Goal: Information Seeking & Learning: Learn about a topic

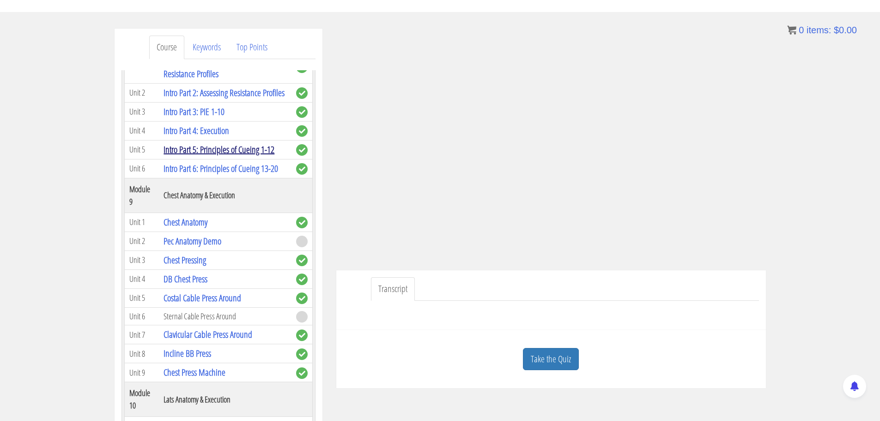
scroll to position [1477, 0]
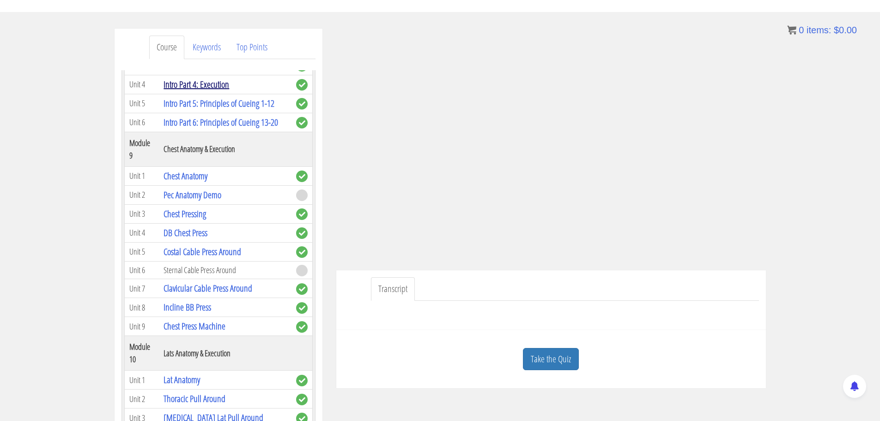
click at [207, 90] on link "Intro Part 4: Execution" at bounding box center [196, 84] width 66 height 12
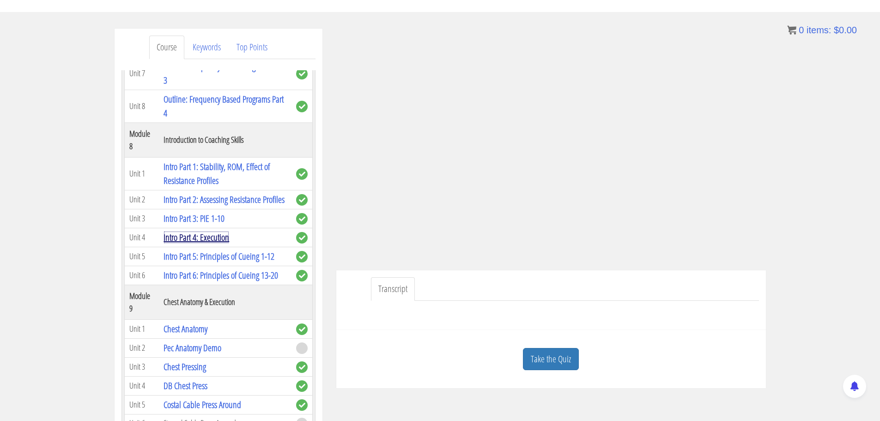
scroll to position [1339, 0]
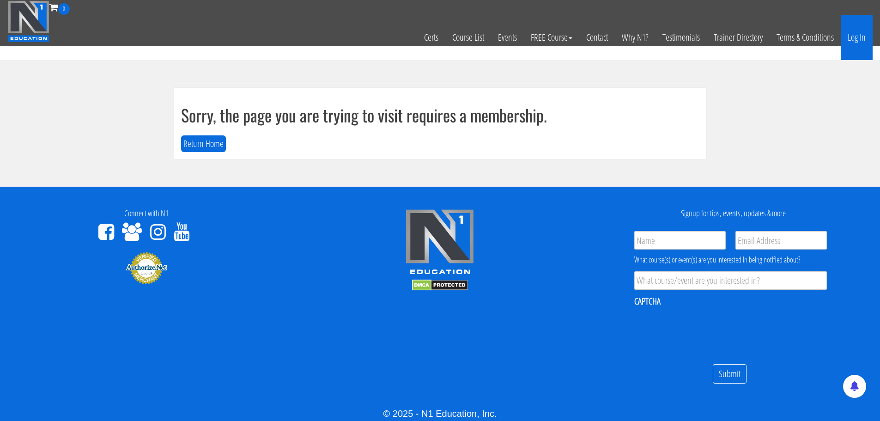
click at [849, 46] on link "Log In" at bounding box center [856, 37] width 32 height 45
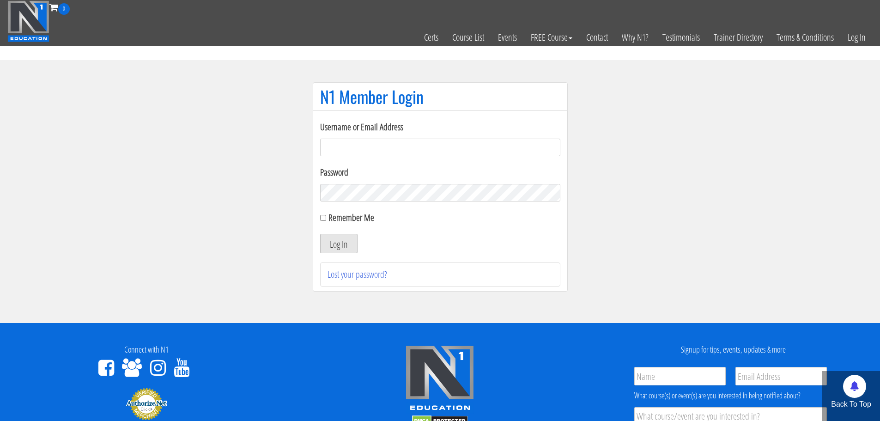
type input "[EMAIL_ADDRESS][DOMAIN_NAME]"
click at [350, 247] on button "Log In" at bounding box center [338, 243] width 37 height 19
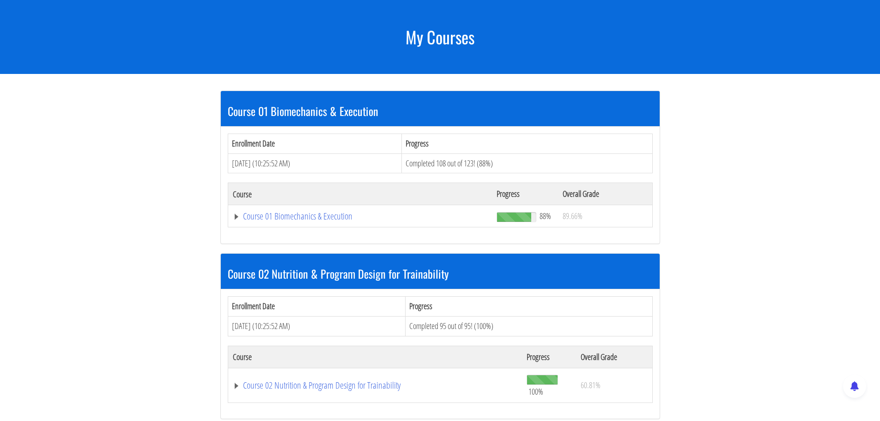
scroll to position [105, 0]
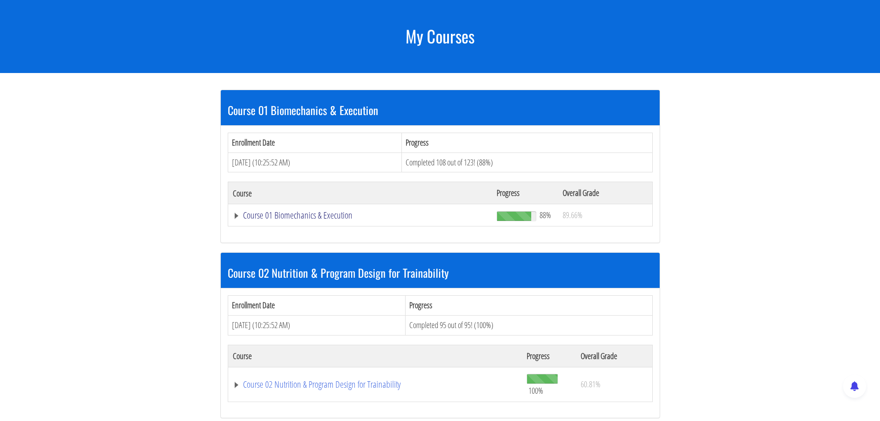
click at [303, 215] on link "Course 01 Biomechanics & Execution" at bounding box center [360, 215] width 255 height 9
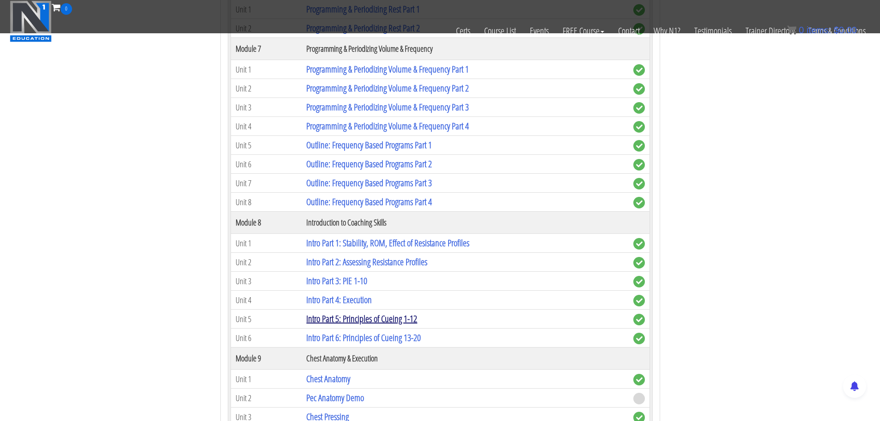
scroll to position [1121, 0]
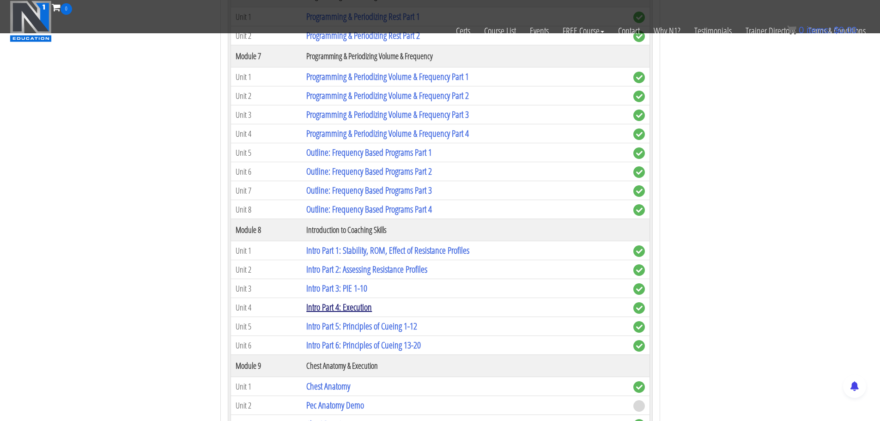
click at [351, 304] on link "Intro Part 4: Execution" at bounding box center [339, 307] width 66 height 12
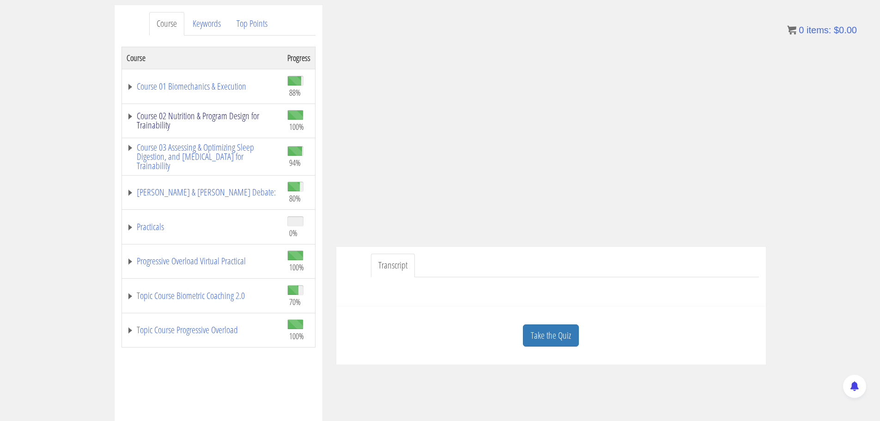
scroll to position [139, 0]
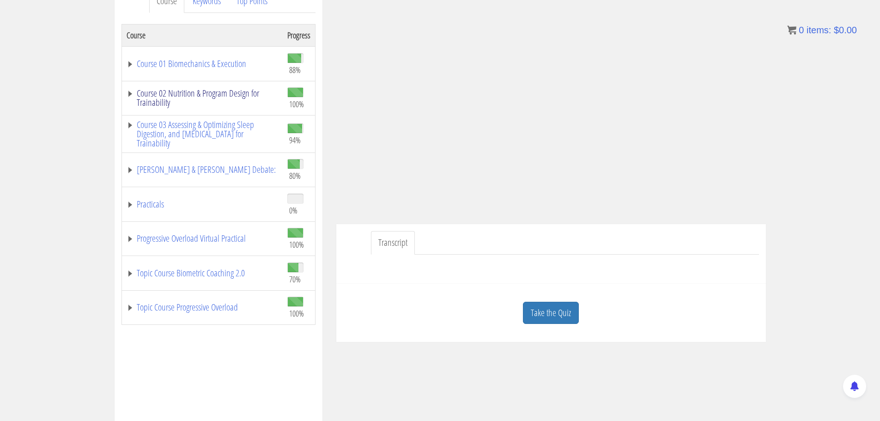
click at [179, 98] on link "Course 02 Nutrition & Program Design for Trainability" at bounding box center [202, 98] width 151 height 18
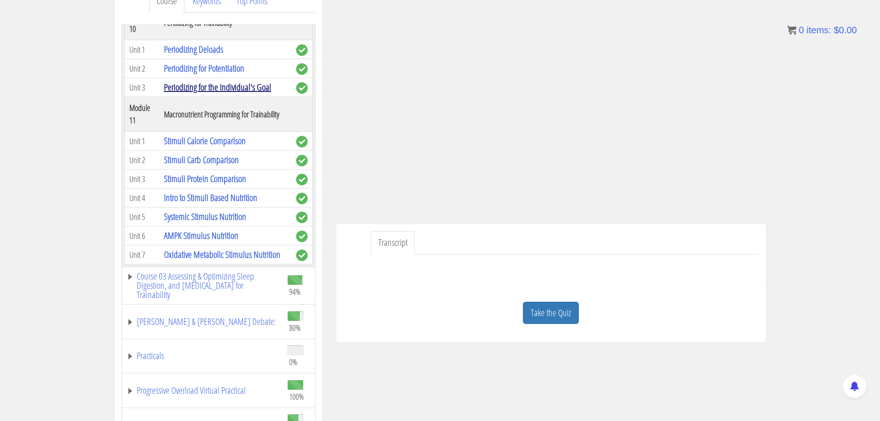
scroll to position [2428, 0]
click at [185, 276] on link "Course 03 Assessing & Optimizing Sleep Digestion, and [MEDICAL_DATA] for Traina…" at bounding box center [202, 285] width 151 height 28
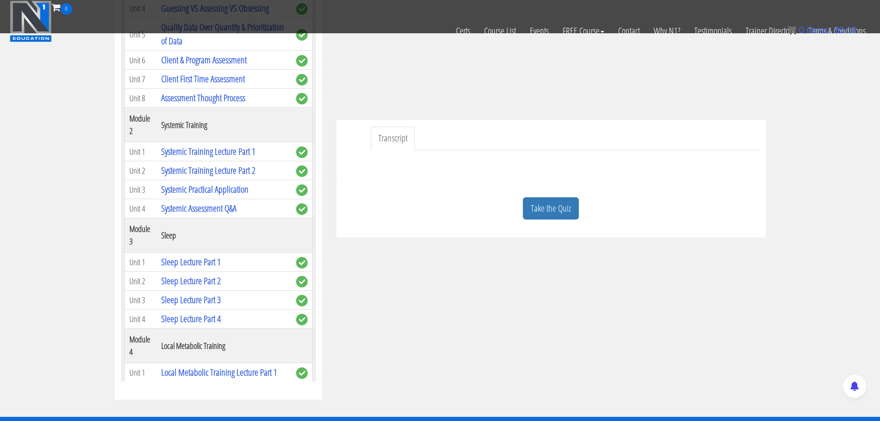
scroll to position [2612, 0]
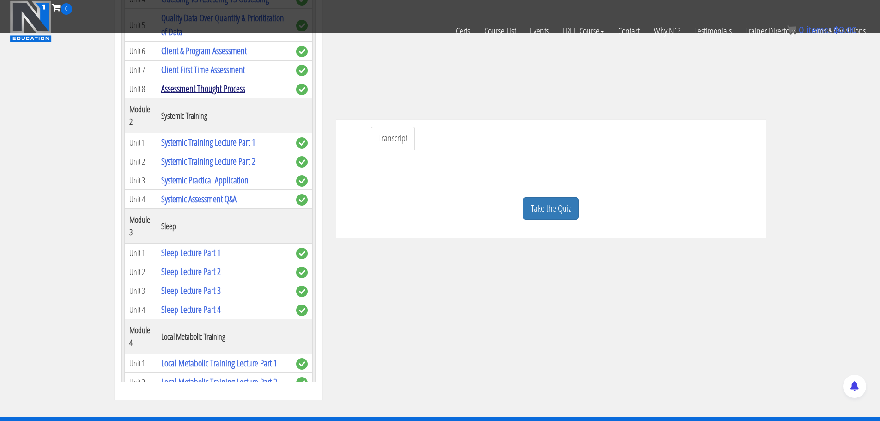
click at [196, 95] on link "Assessment Thought Process" at bounding box center [203, 88] width 84 height 12
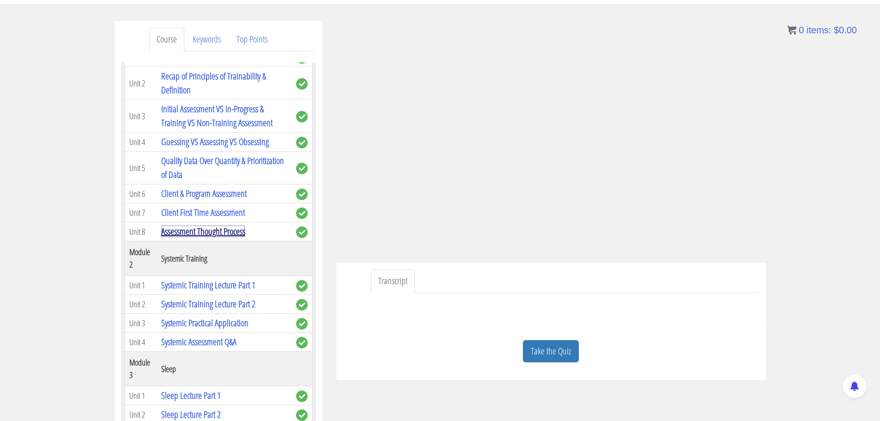
scroll to position [105, 0]
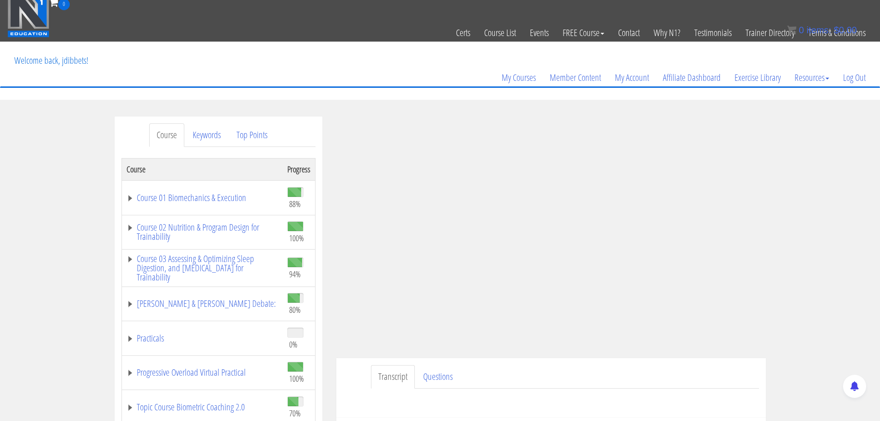
scroll to position [2, 0]
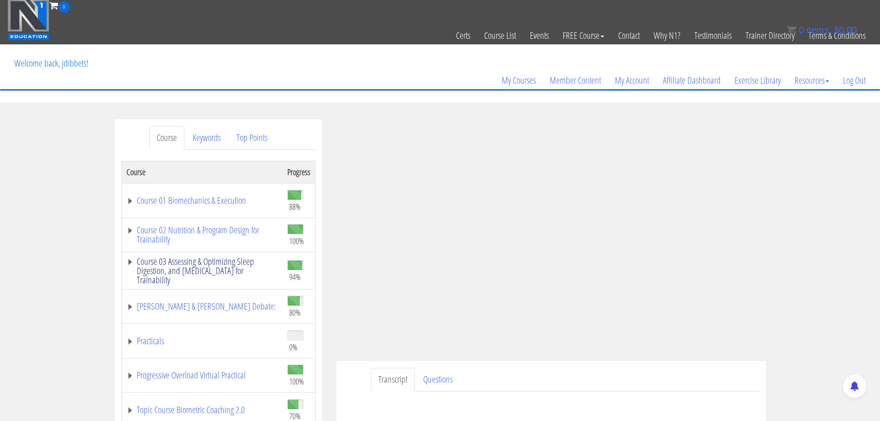
click at [188, 268] on link "Course 03 Assessing & Optimizing Sleep Digestion, and [MEDICAL_DATA] for Traina…" at bounding box center [202, 271] width 151 height 28
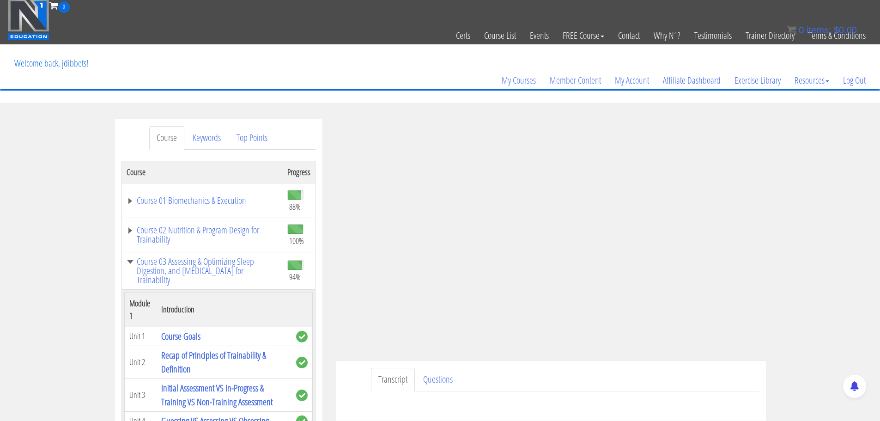
click at [202, 219] on td "Course 02 Nutrition & Program Design for Trainability" at bounding box center [201, 234] width 161 height 35
click at [203, 209] on td "Course 01 Biomechanics & Execution" at bounding box center [201, 200] width 161 height 35
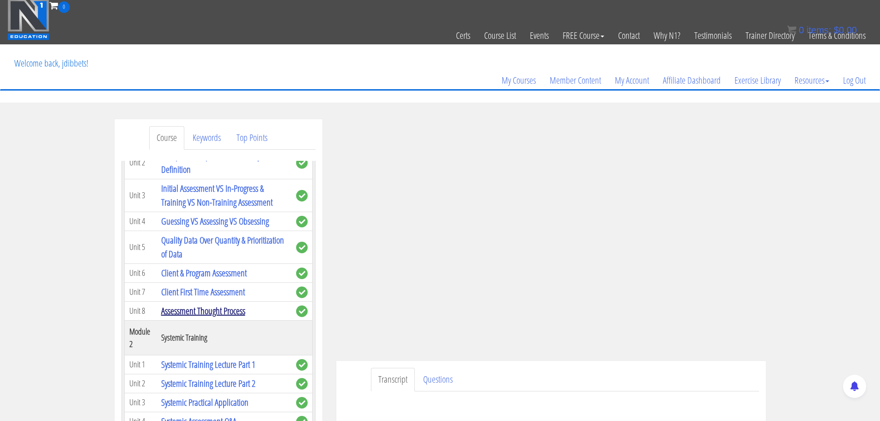
scroll to position [139, 0]
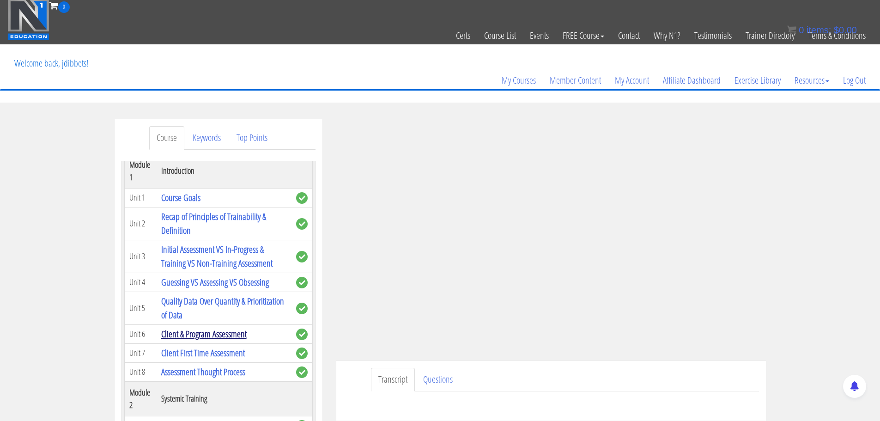
click at [188, 333] on link "Client & Program Assessment" at bounding box center [203, 333] width 85 height 12
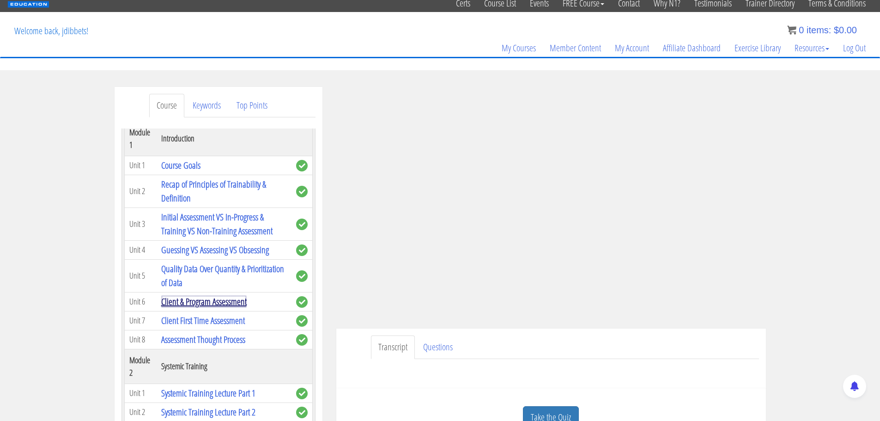
scroll to position [48, 0]
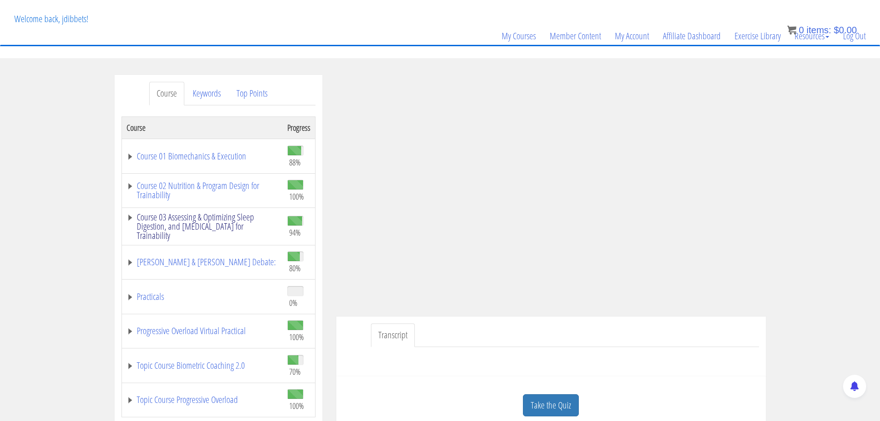
click at [166, 225] on link "Course 03 Assessing & Optimizing Sleep Digestion, and [MEDICAL_DATA] for Traina…" at bounding box center [202, 226] width 151 height 28
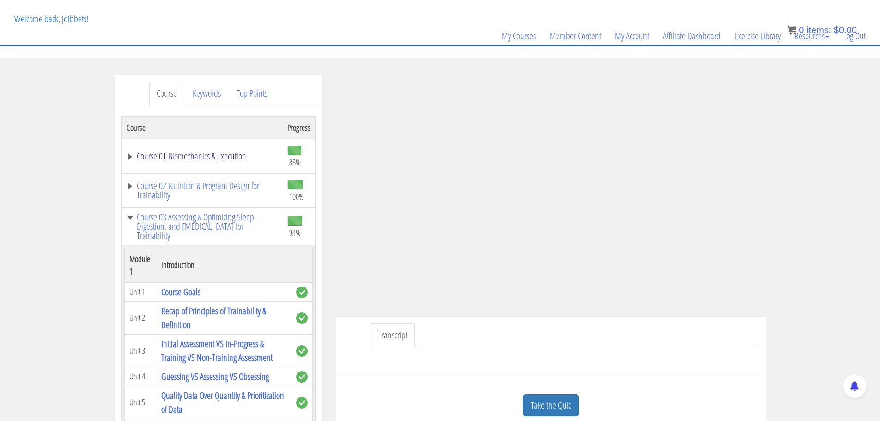
click at [199, 151] on link "Course 01 Biomechanics & Execution" at bounding box center [202, 155] width 151 height 9
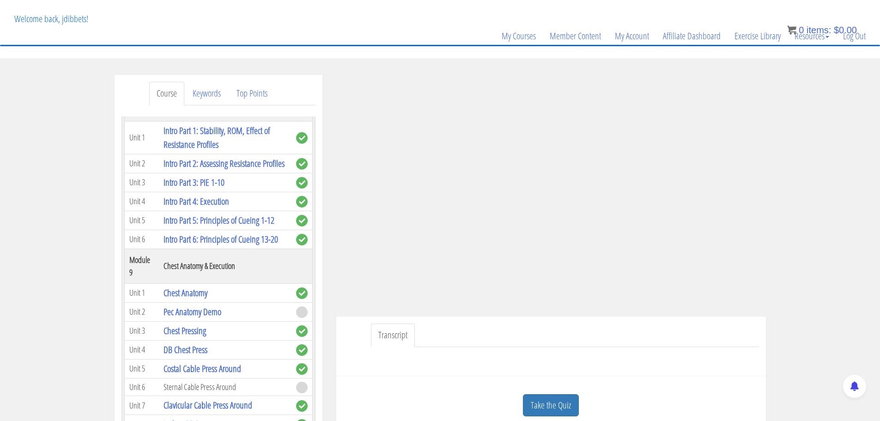
scroll to position [1431, 0]
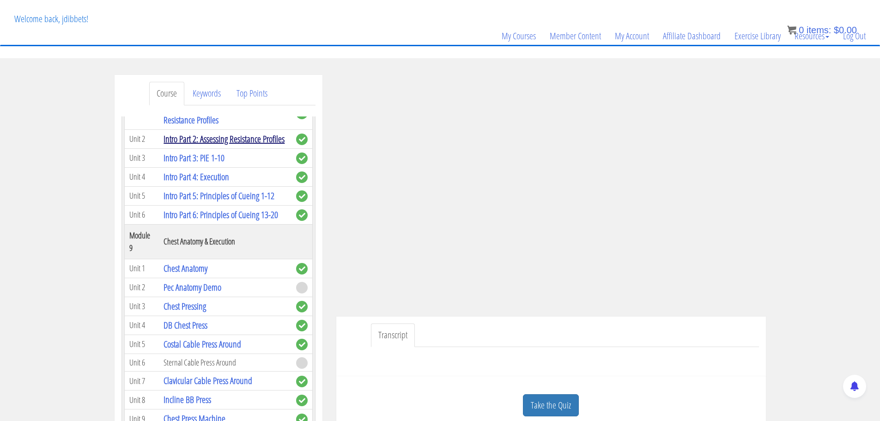
click at [189, 145] on link "Intro Part 2: Assessing Resistance Profiles" at bounding box center [223, 139] width 121 height 12
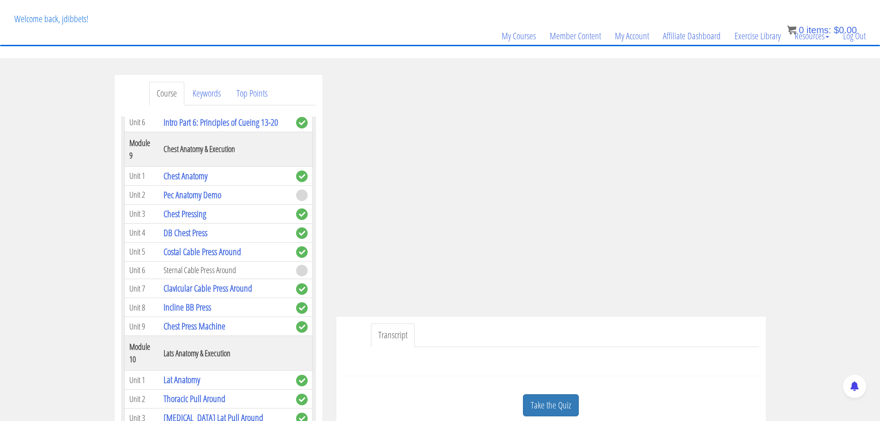
scroll to position [1435, 0]
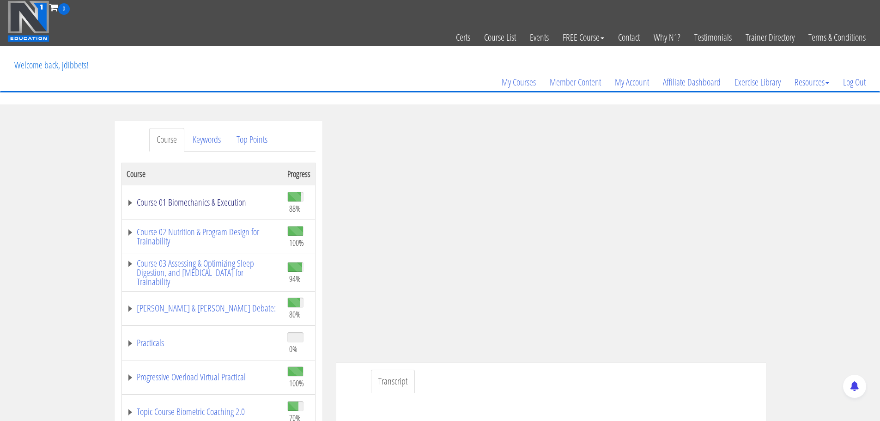
click at [178, 199] on link "Course 01 Biomechanics & Execution" at bounding box center [202, 202] width 151 height 9
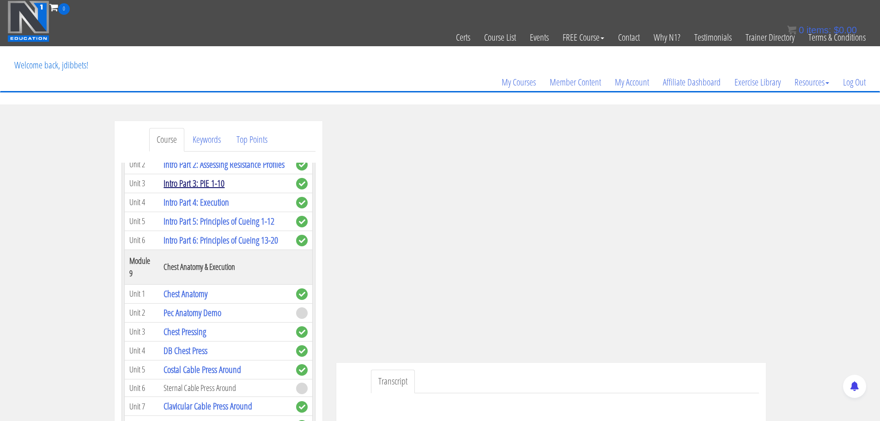
scroll to position [1431, 0]
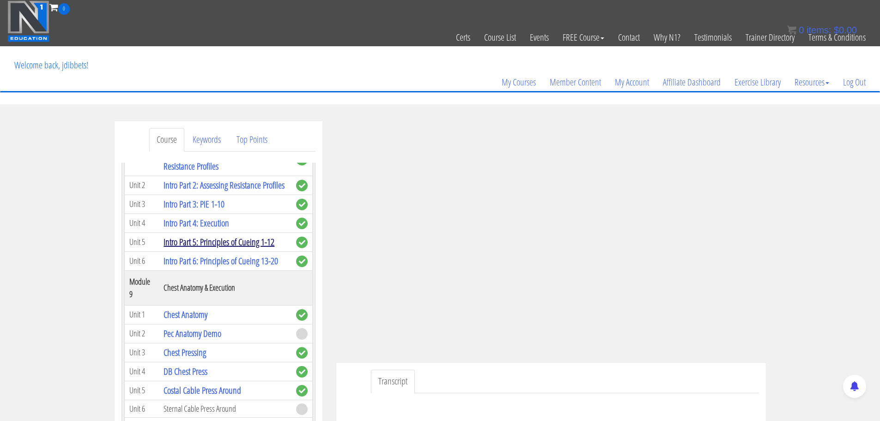
click at [222, 248] on link "Intro Part 5: Principles of Cueing 1-12" at bounding box center [218, 241] width 111 height 12
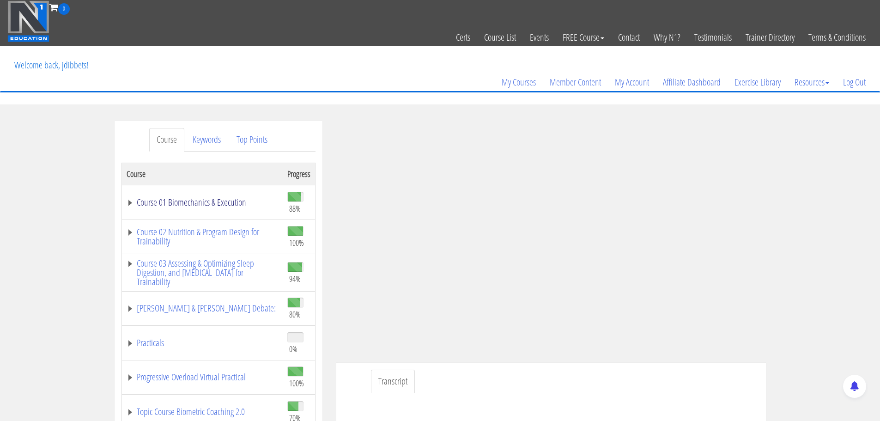
click at [206, 204] on link "Course 01 Biomechanics & Execution" at bounding box center [202, 202] width 151 height 9
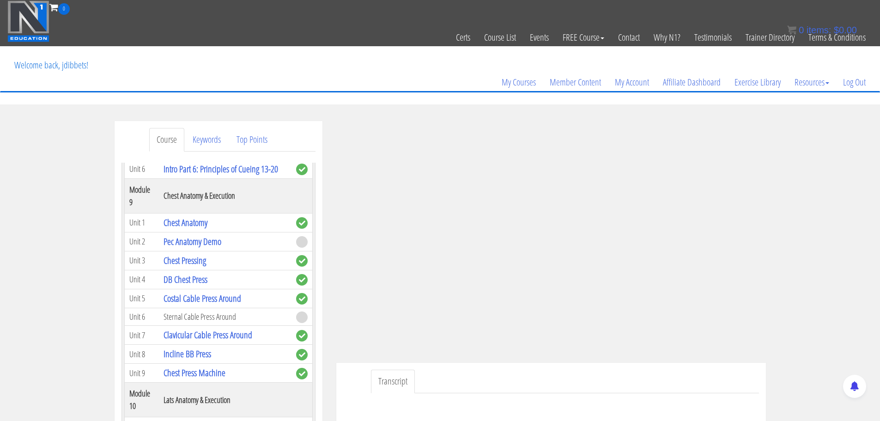
scroll to position [1477, 0]
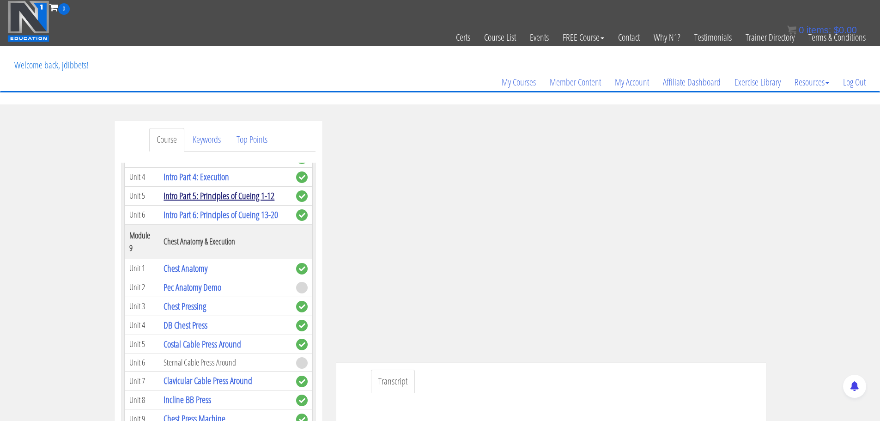
click at [235, 202] on link "Intro Part 5: Principles of Cueing 1-12" at bounding box center [218, 195] width 111 height 12
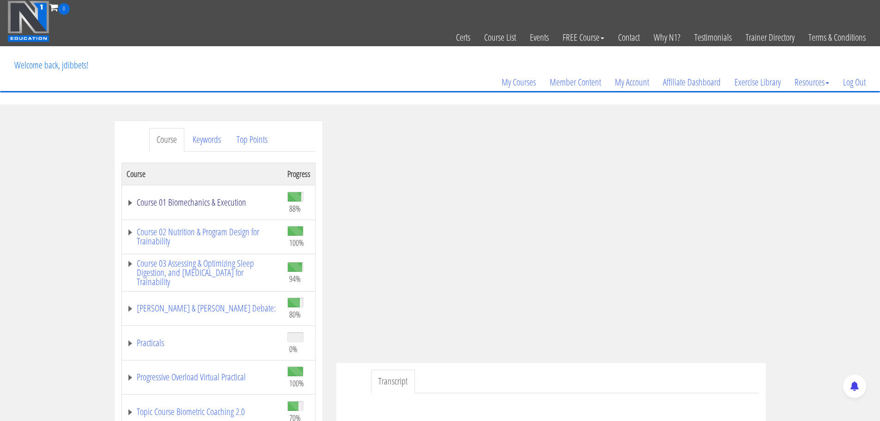
click at [206, 197] on td "Course 01 Biomechanics & Execution" at bounding box center [201, 202] width 161 height 35
click at [204, 203] on link "Course 01 Biomechanics & Execution" at bounding box center [202, 202] width 151 height 9
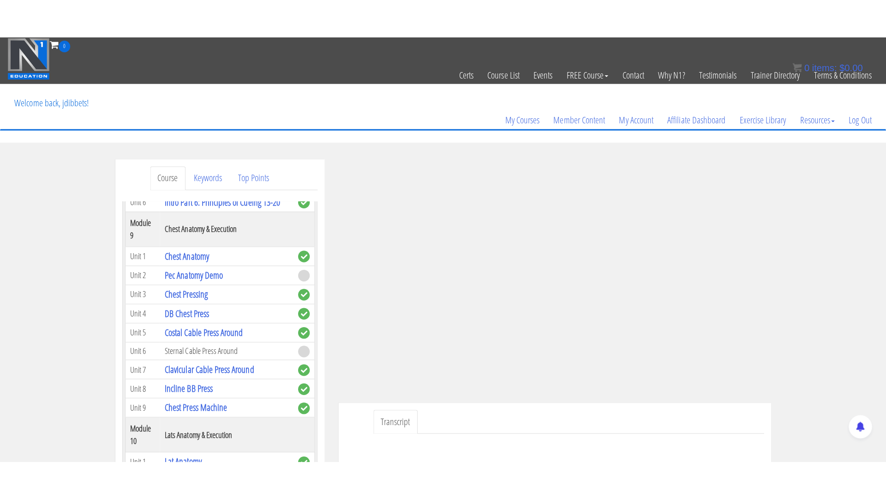
scroll to position [1524, 0]
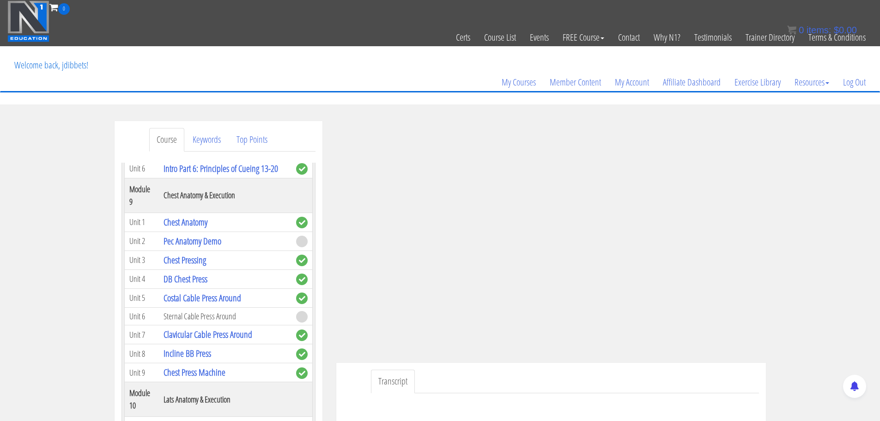
click at [236, 156] on link "Intro Part 5: Principles of Cueing 1-12" at bounding box center [218, 149] width 111 height 12
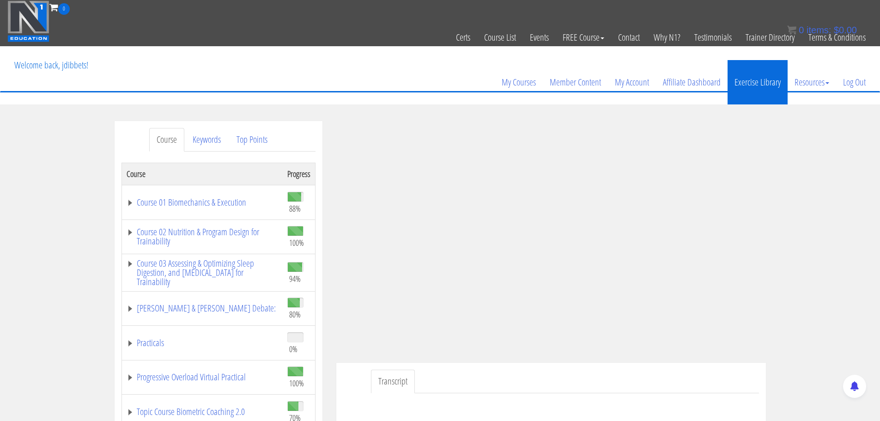
click at [748, 91] on link "Exercise Library" at bounding box center [757, 82] width 60 height 44
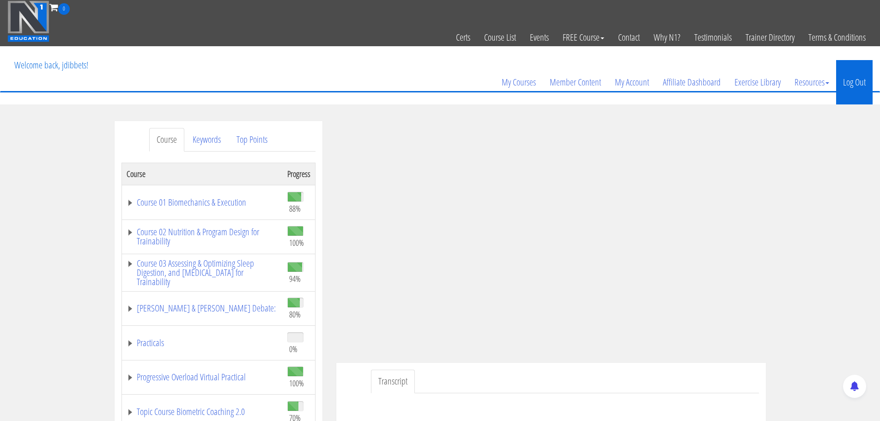
click at [851, 84] on link "Log Out" at bounding box center [854, 82] width 36 height 44
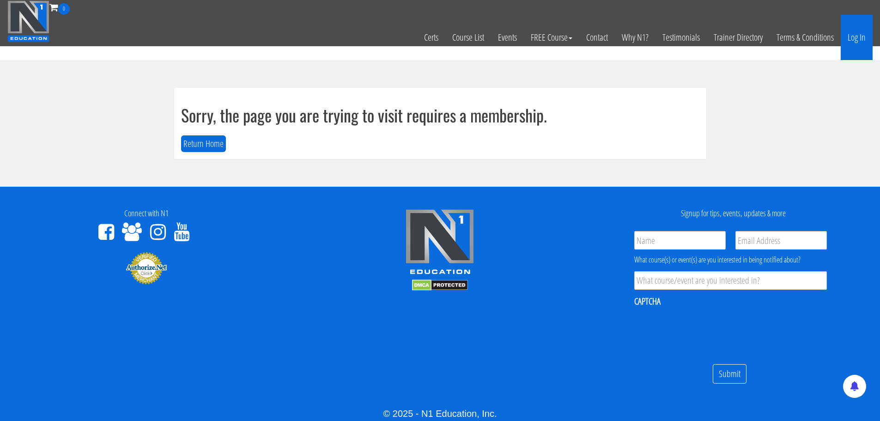
click at [852, 31] on link "Log In" at bounding box center [856, 37] width 32 height 45
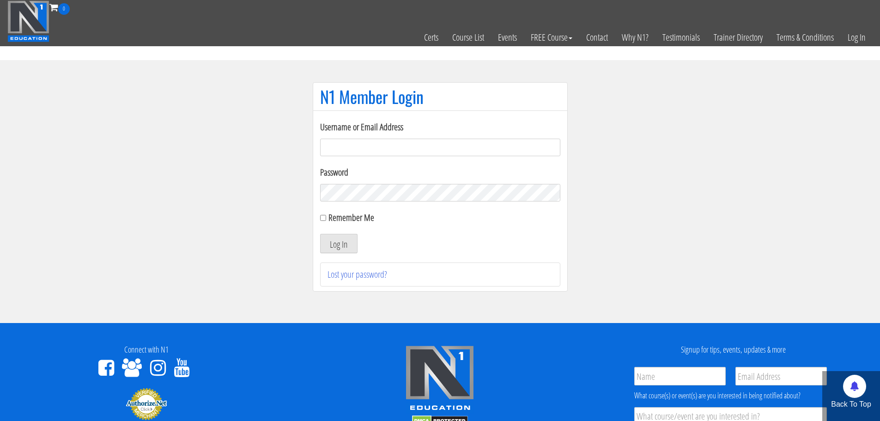
type input "[EMAIL_ADDRESS][DOMAIN_NAME]"
